Goal: Task Accomplishment & Management: Manage account settings

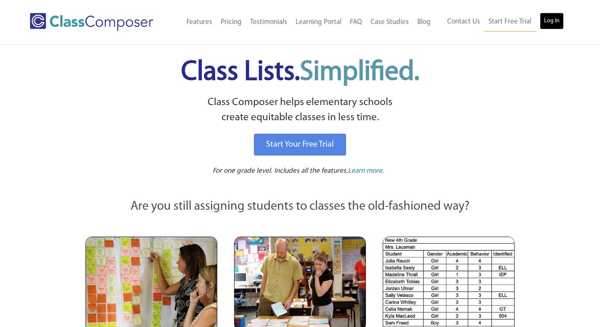
click at [552, 15] on link "Log In" at bounding box center [552, 21] width 24 height 17
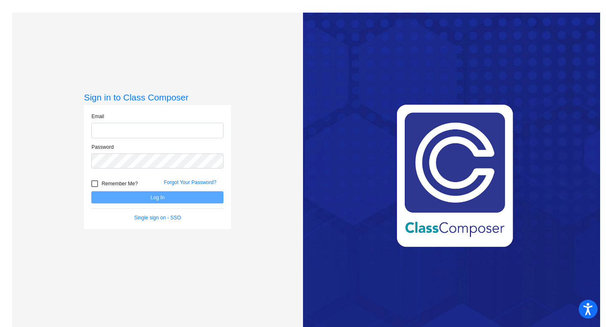
type input "ckavanaugh@wahluke.net"
click at [95, 184] on div at bounding box center [94, 184] width 7 height 7
click at [95, 187] on input "Remember Me?" at bounding box center [94, 187] width 0 height 0
checkbox input "true"
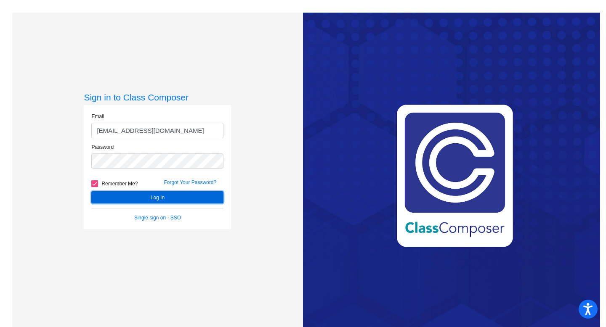
click at [120, 194] on button "Log In" at bounding box center [157, 198] width 132 height 12
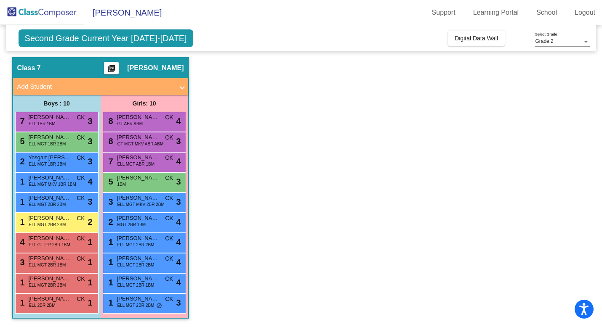
click at [127, 48] on div "Second Grade Current Year 2024-2025 Add, Move, or Retain Students Off On Incomi…" at bounding box center [301, 38] width 591 height 26
click at [45, 19] on img at bounding box center [42, 12] width 84 height 25
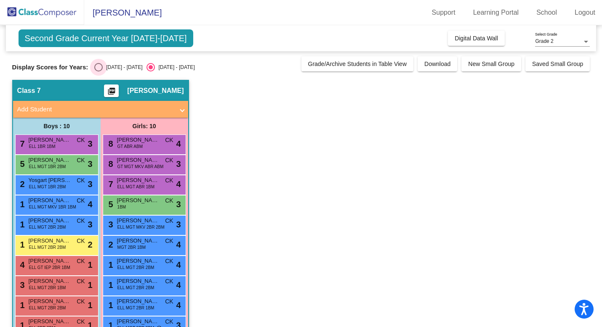
click at [98, 67] on div "Select an option" at bounding box center [98, 67] width 8 height 8
click at [98, 72] on input "2023 - 2024" at bounding box center [98, 72] width 0 height 0
radio input "true"
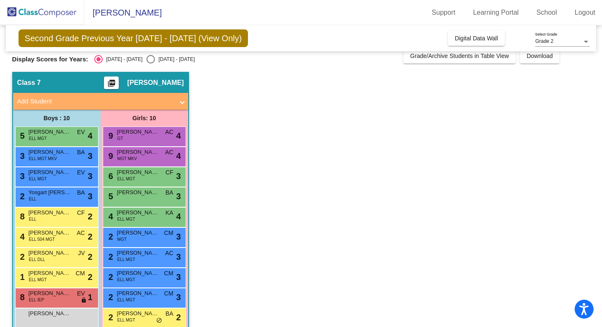
scroll to position [7, 0]
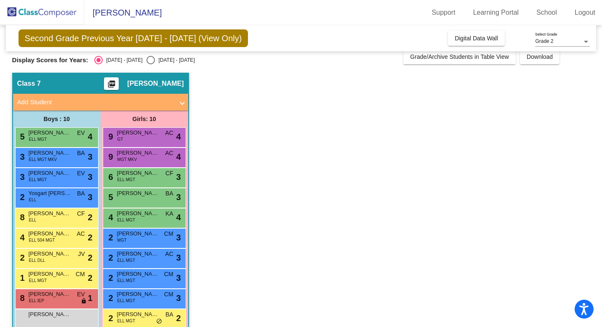
click at [146, 59] on div "Select an option" at bounding box center [150, 60] width 8 height 8
click at [150, 64] on input "2024 - 2025" at bounding box center [150, 64] width 0 height 0
radio input "true"
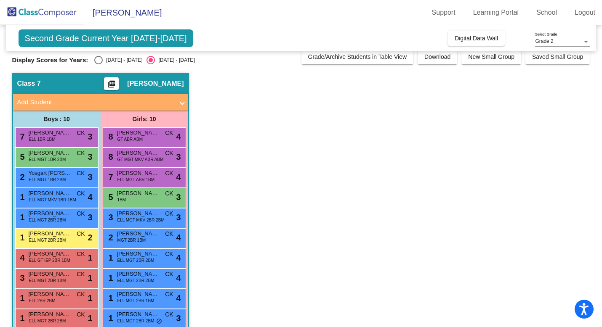
scroll to position [23, 0]
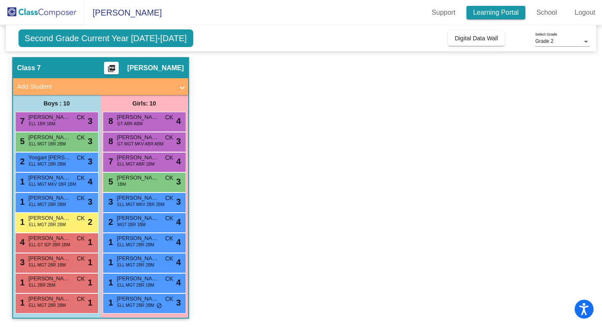
click at [503, 10] on link "Learning Portal" at bounding box center [495, 12] width 59 height 13
click at [541, 11] on link "School" at bounding box center [547, 12] width 34 height 13
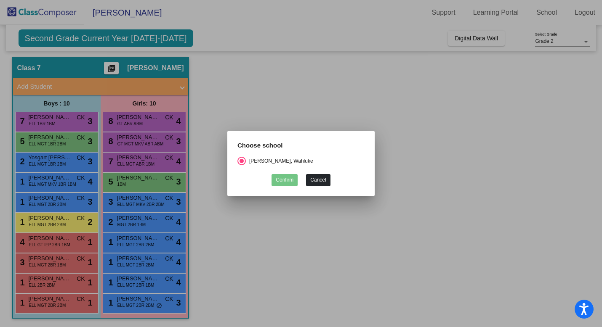
click at [316, 181] on button "Cancel" at bounding box center [318, 180] width 24 height 12
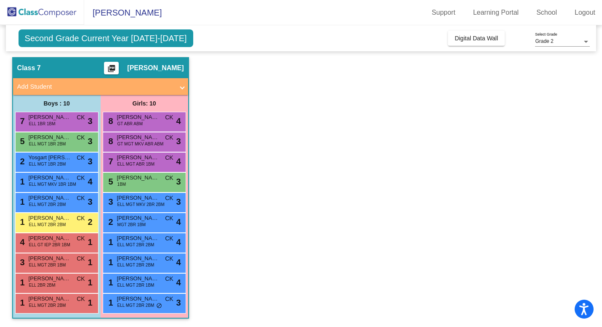
click at [554, 40] on div "Grade 2" at bounding box center [558, 42] width 47 height 6
click at [555, 43] on span "Grade 2" at bounding box center [562, 41] width 55 height 15
click at [112, 34] on span "Second Grade Current Year 2024-2025" at bounding box center [106, 38] width 175 height 18
click at [115, 43] on span "Second Grade Current Year 2024-2025" at bounding box center [106, 38] width 175 height 18
click at [11, 14] on img at bounding box center [42, 12] width 84 height 25
